Goal: Find contact information

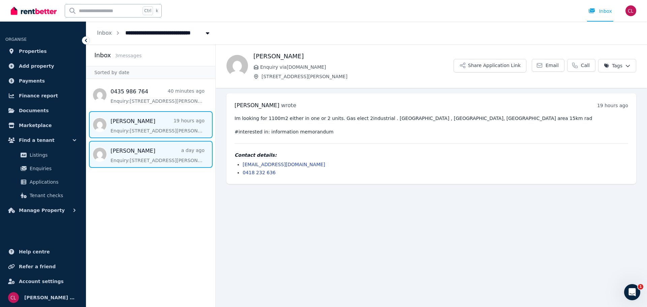
click at [128, 156] on span "Message list" at bounding box center [150, 154] width 129 height 27
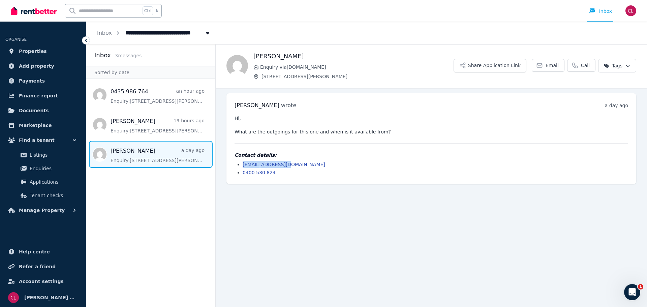
drag, startPoint x: 287, startPoint y: 166, endPoint x: 243, endPoint y: 168, distance: 43.5
click at [243, 168] on li "[EMAIL_ADDRESS][DOMAIN_NAME]" at bounding box center [436, 164] width 386 height 7
copy link "[EMAIL_ADDRESS][DOMAIN_NAME]"
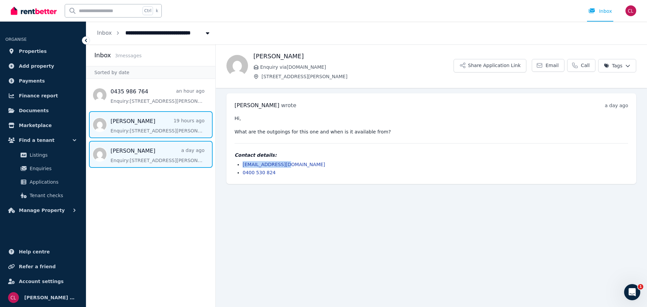
click at [163, 129] on span "Message list" at bounding box center [150, 124] width 129 height 27
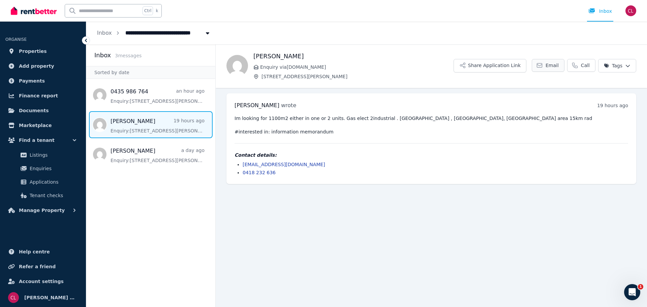
click at [555, 65] on span "Email" at bounding box center [552, 65] width 13 height 7
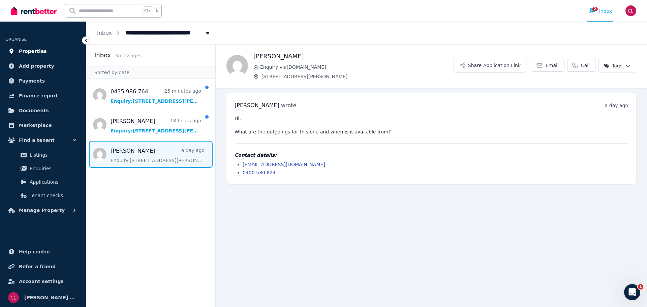
click at [26, 48] on span "Properties" at bounding box center [33, 51] width 28 height 8
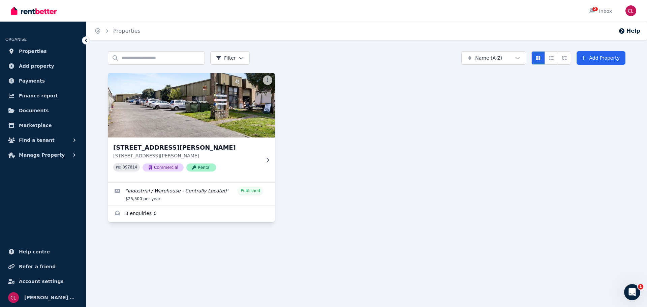
click at [208, 121] on img at bounding box center [192, 105] width 176 height 68
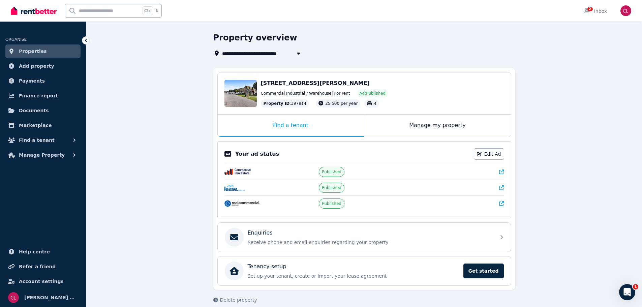
scroll to position [27, 0]
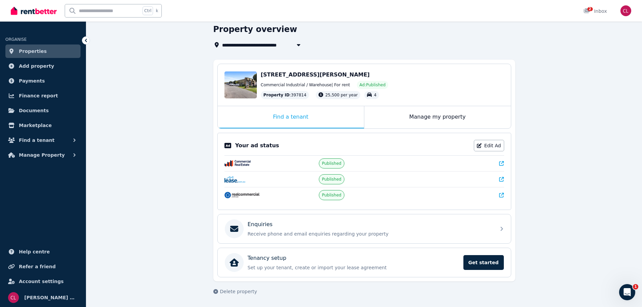
click at [501, 178] on icon at bounding box center [501, 179] width 5 height 5
click at [503, 196] on icon at bounding box center [501, 195] width 5 height 5
click at [503, 164] on icon at bounding box center [501, 163] width 5 height 5
